Goal: Find specific page/section: Find specific page/section

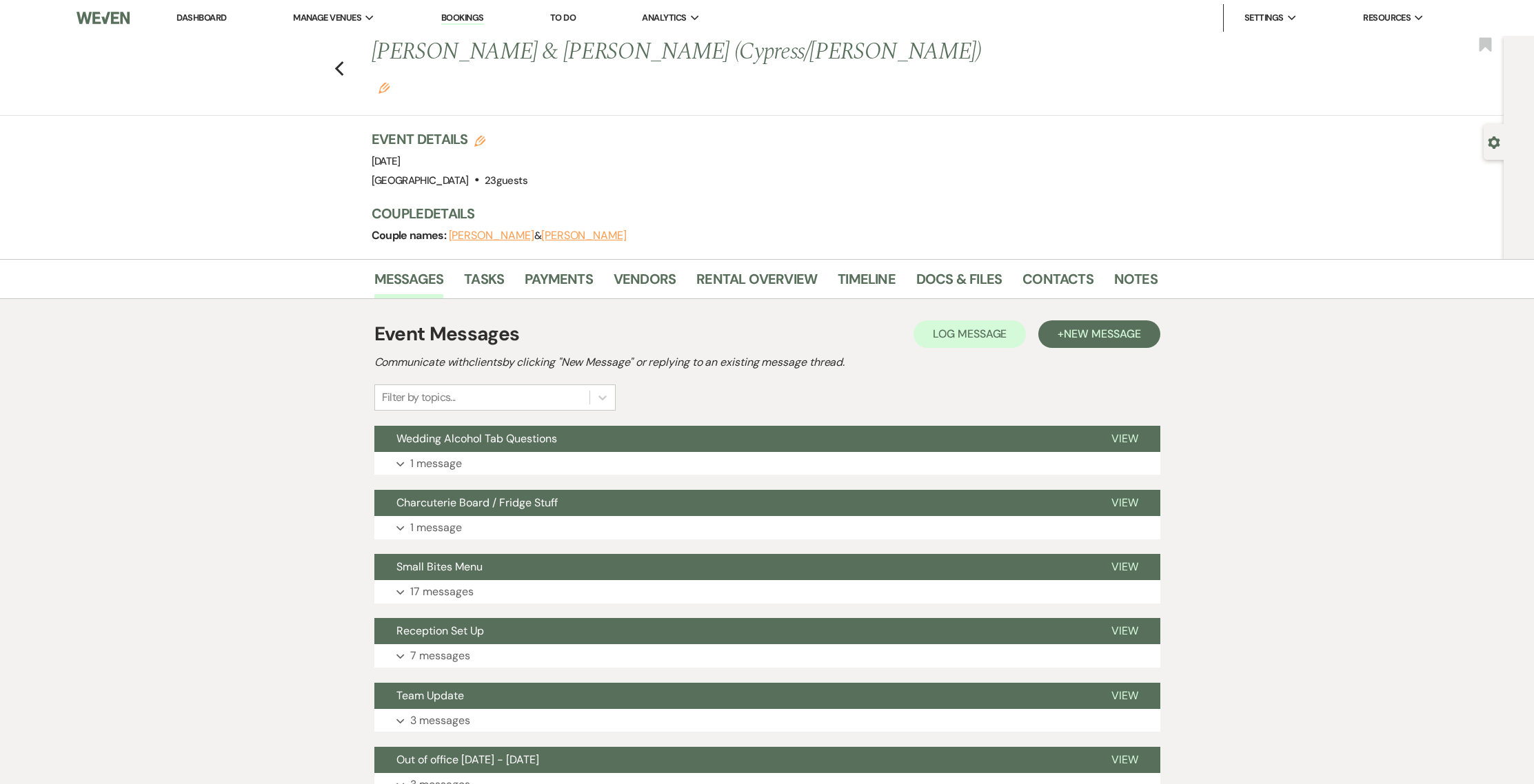
click at [350, 55] on div "Previous Katie Kram & Alex Anding (Cypress/Ananda) Edit Bookmark" at bounding box center [748, 76] width 1511 height 80
click at [345, 61] on icon "Previous" at bounding box center [339, 69] width 10 height 17
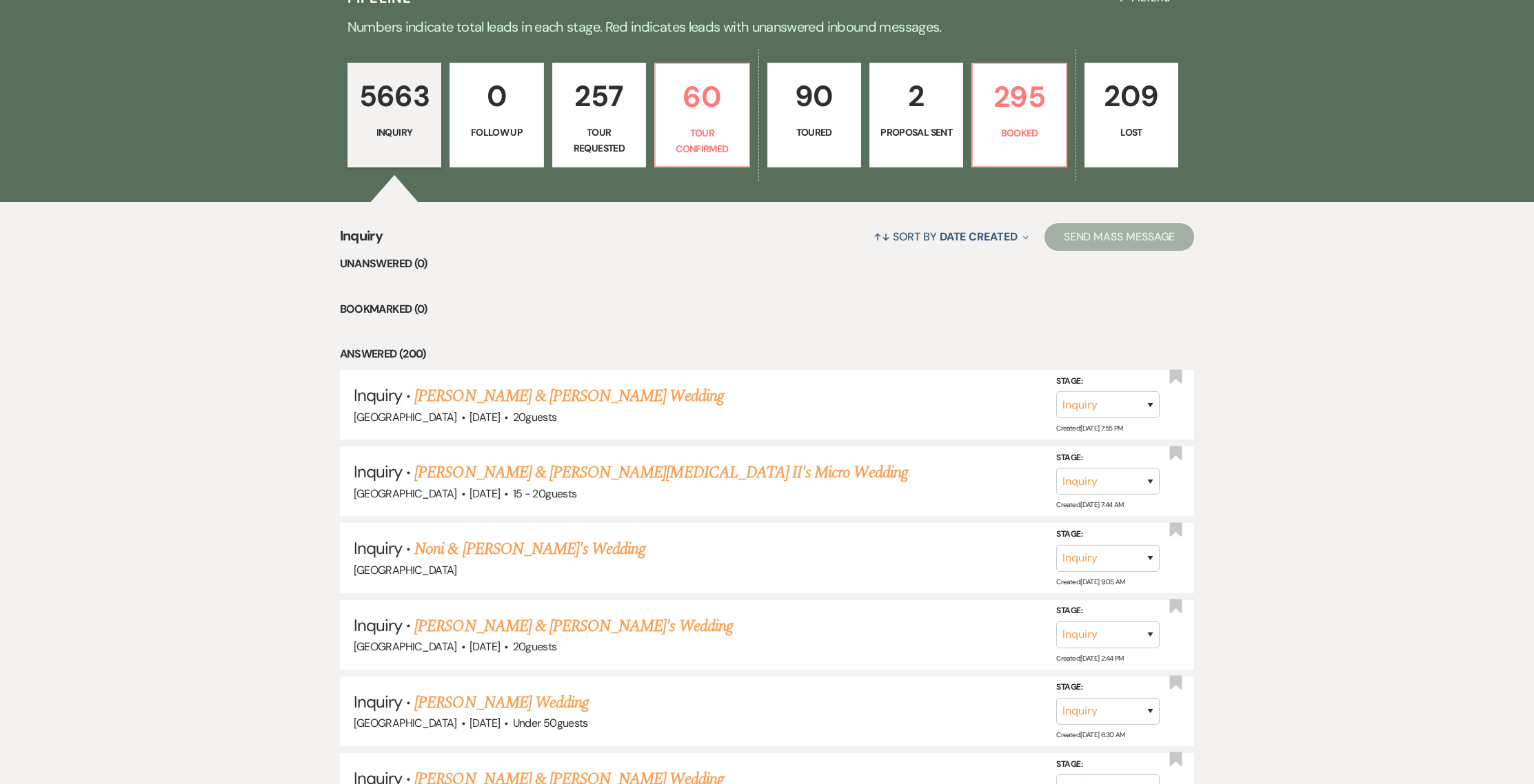
scroll to position [437, 0]
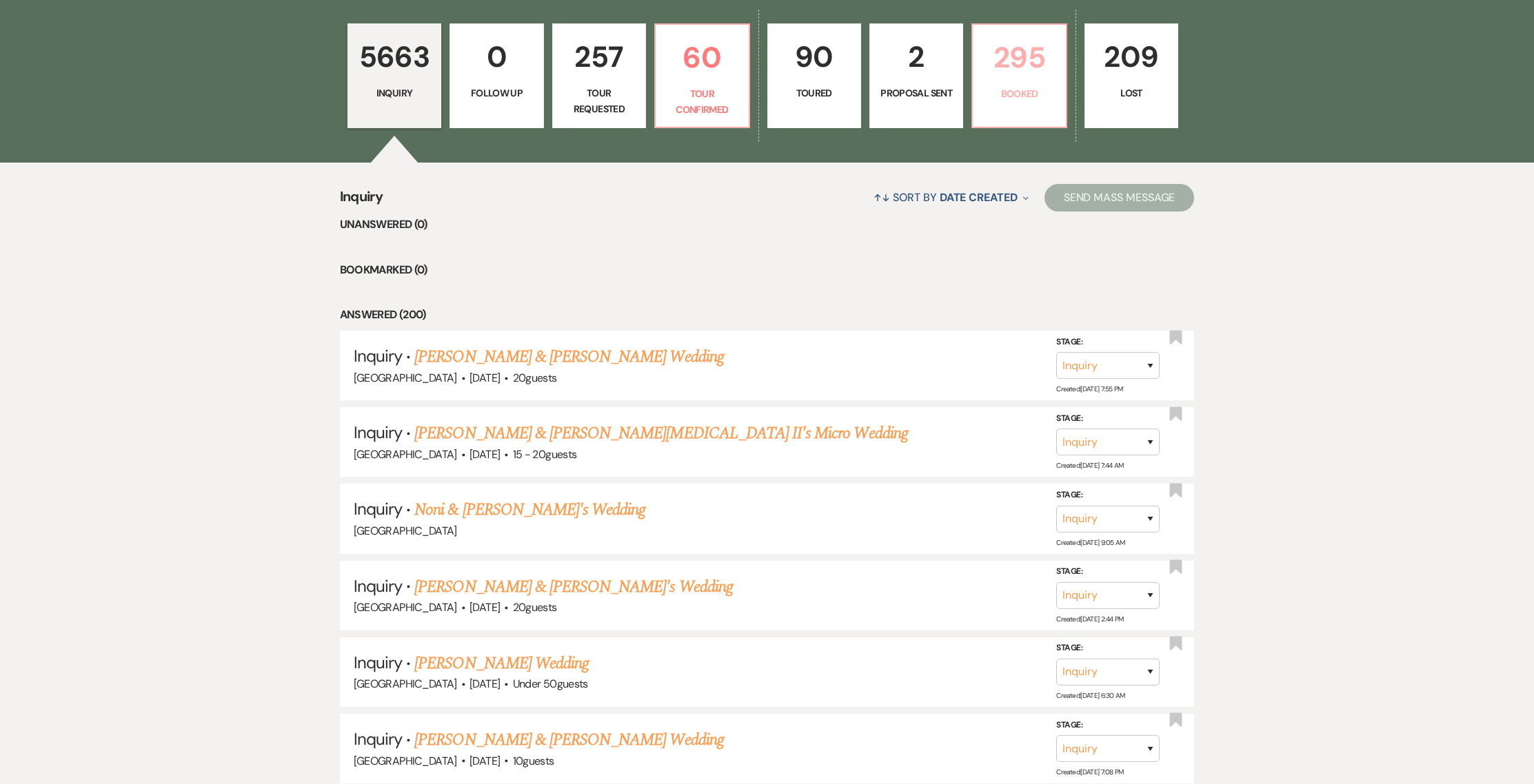
click at [1021, 89] on p "Booked" at bounding box center [1019, 94] width 76 height 15
